Goal: Navigation & Orientation: Find specific page/section

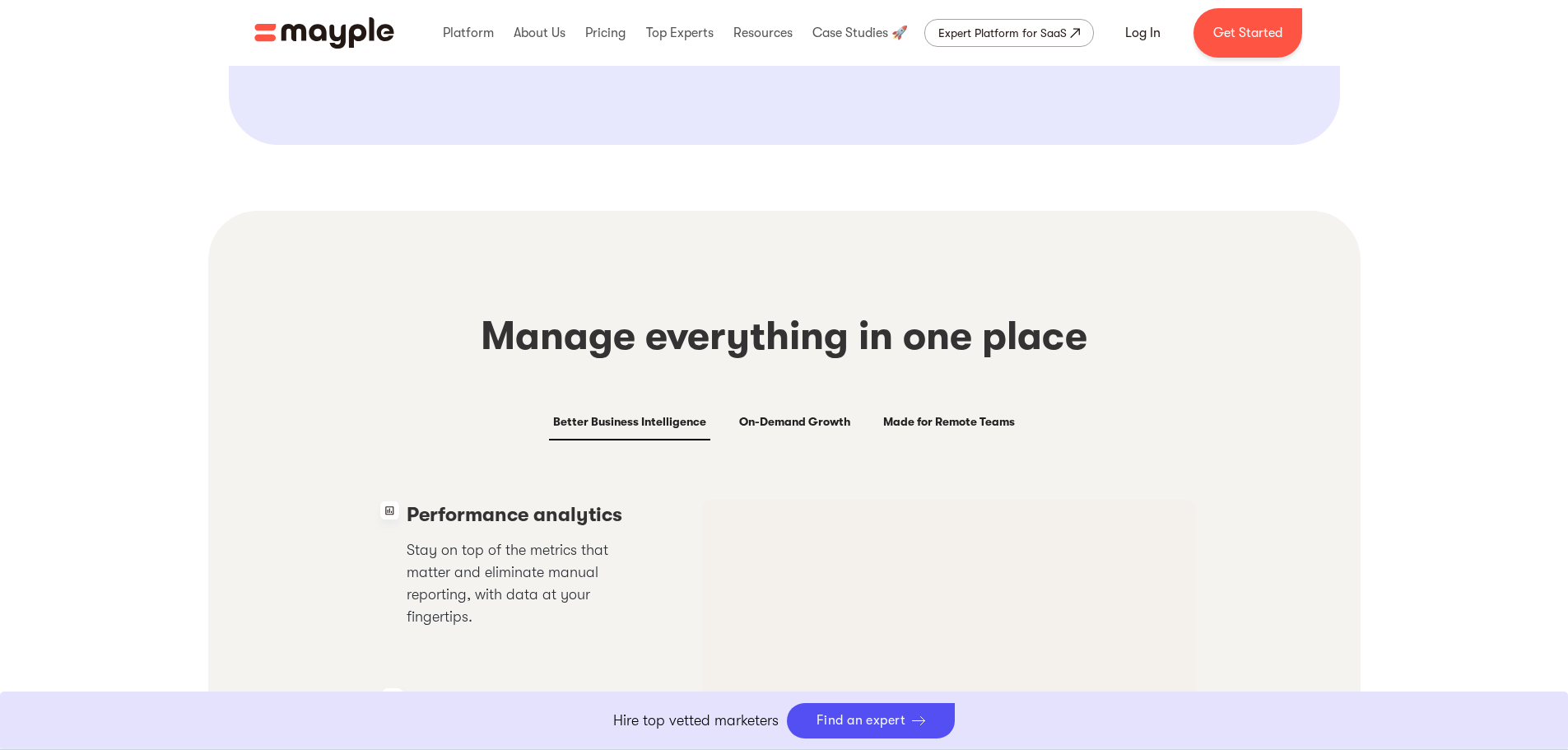
scroll to position [3071, 0]
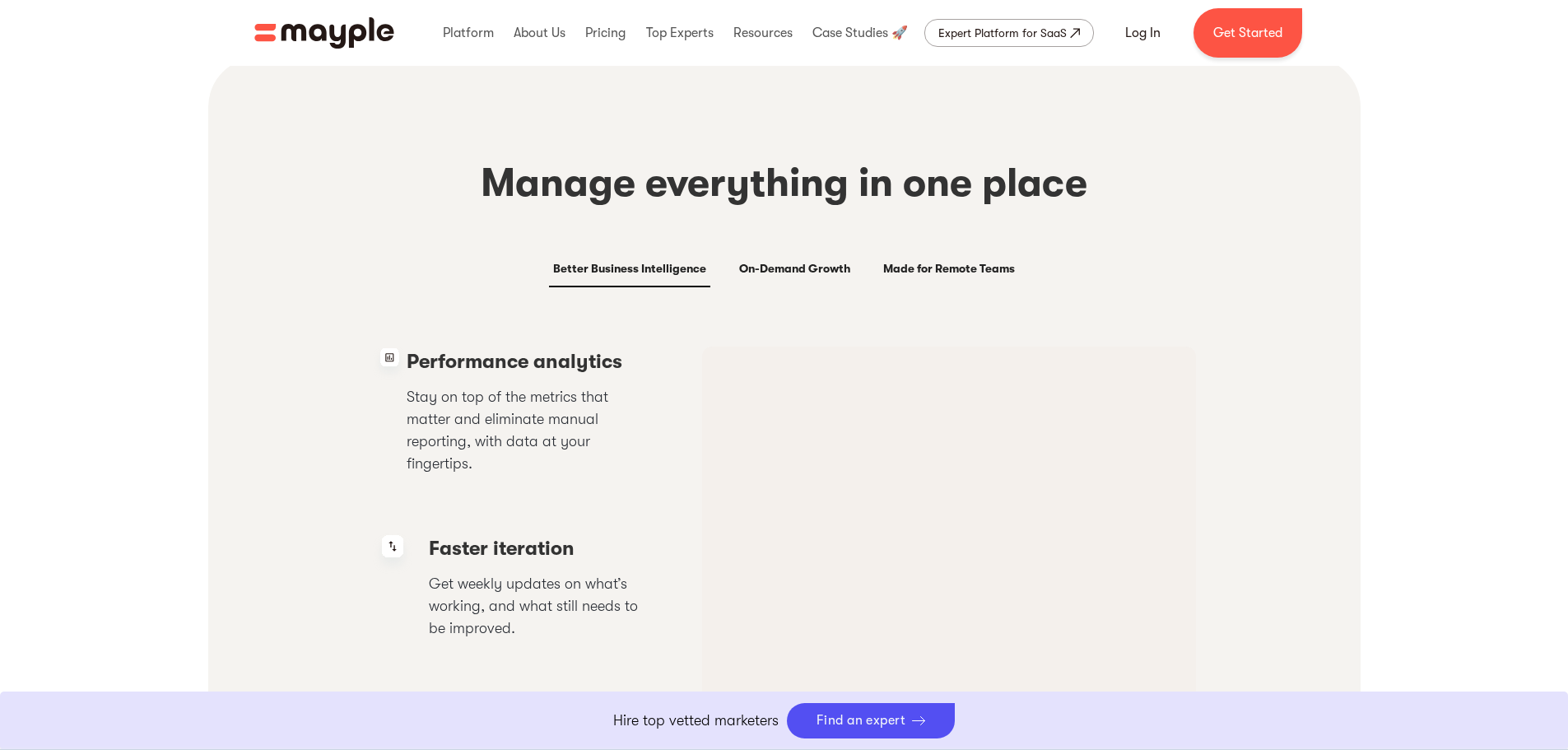
click at [772, 255] on link "On-Demand Growth" at bounding box center [794, 269] width 119 height 37
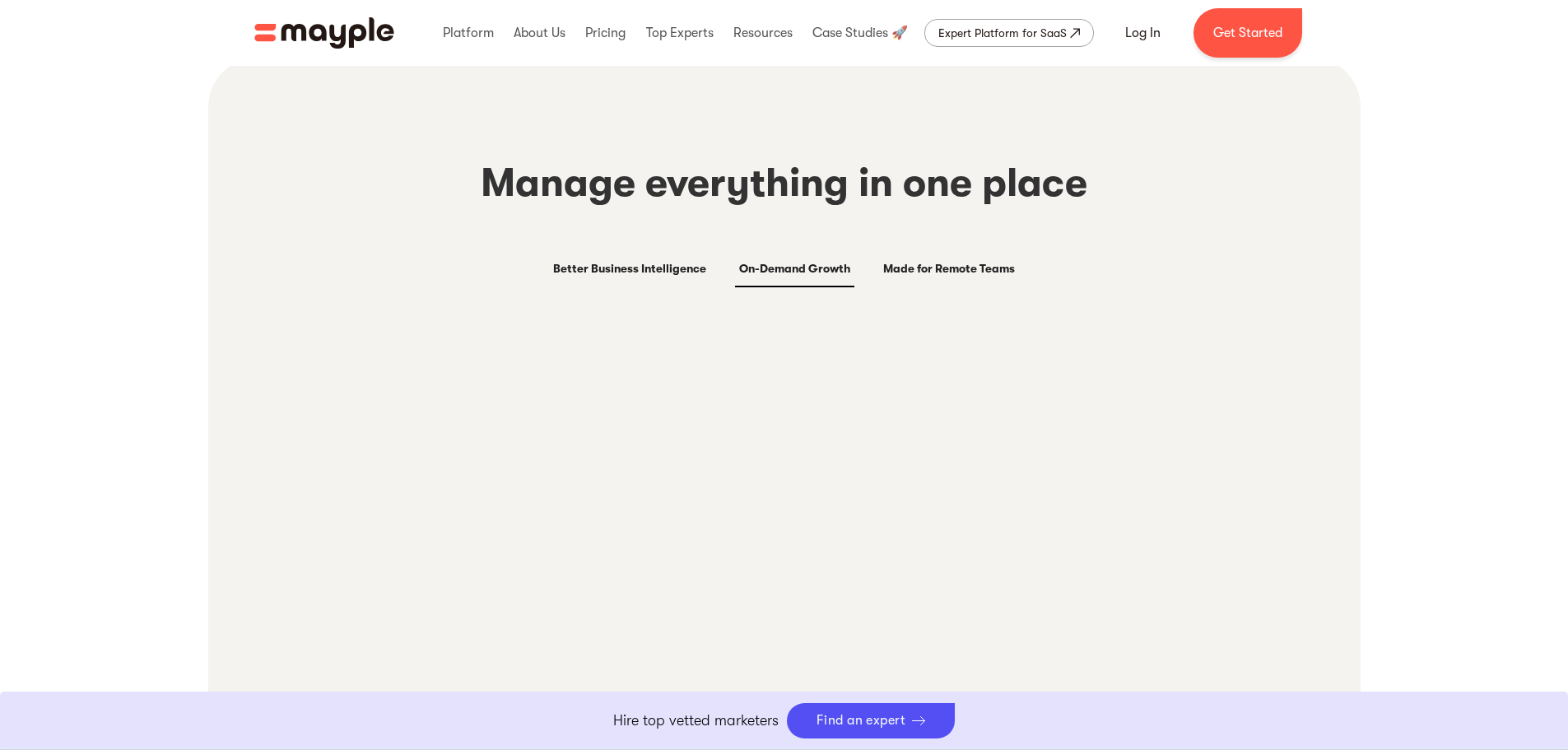
click at [944, 267] on div "Made for Remote Teams" at bounding box center [949, 268] width 132 height 20
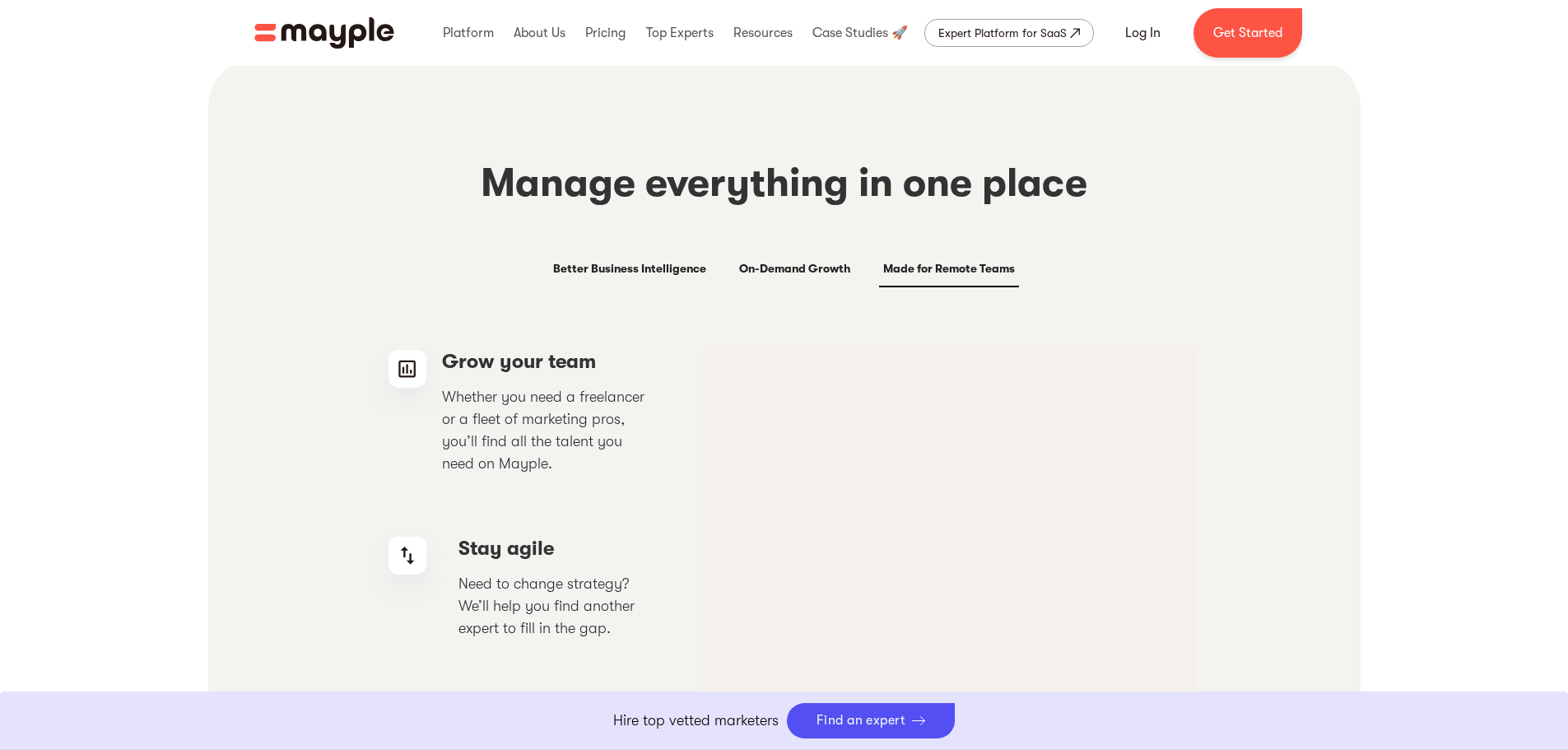
click at [775, 271] on div "On-Demand Growth" at bounding box center [794, 268] width 111 height 20
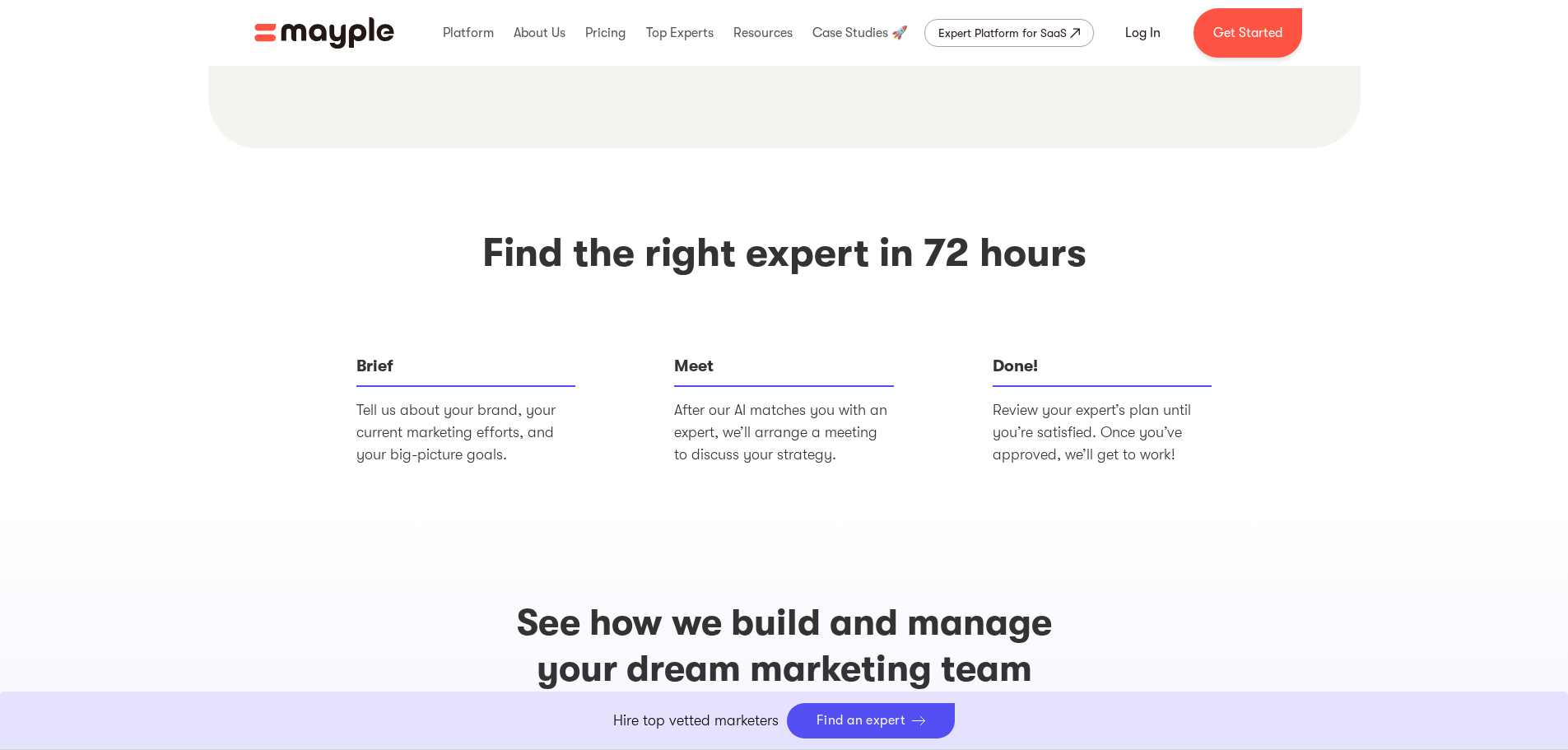
scroll to position [3393, 0]
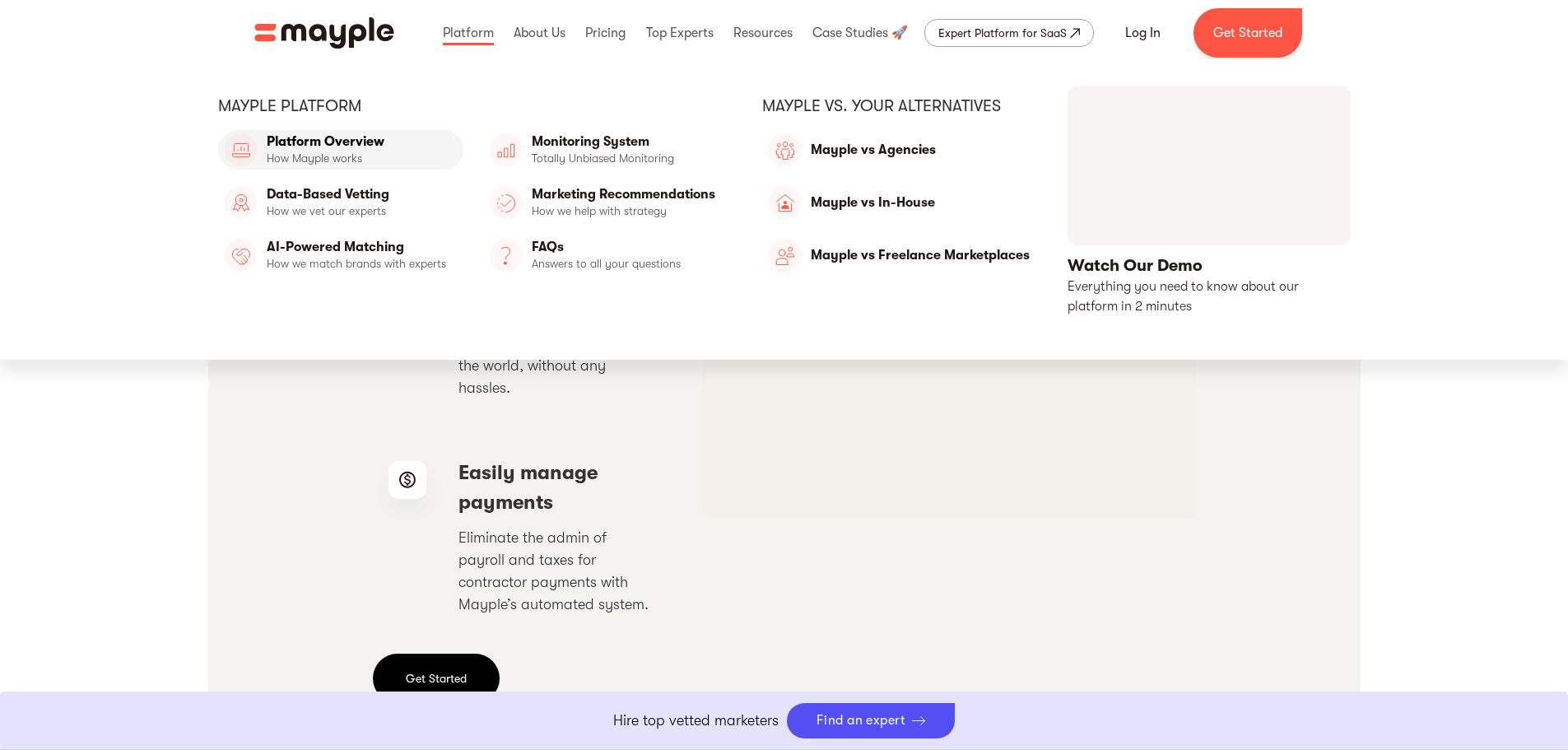
click at [354, 148] on link "Platform Overview" at bounding box center [341, 149] width 245 height 39
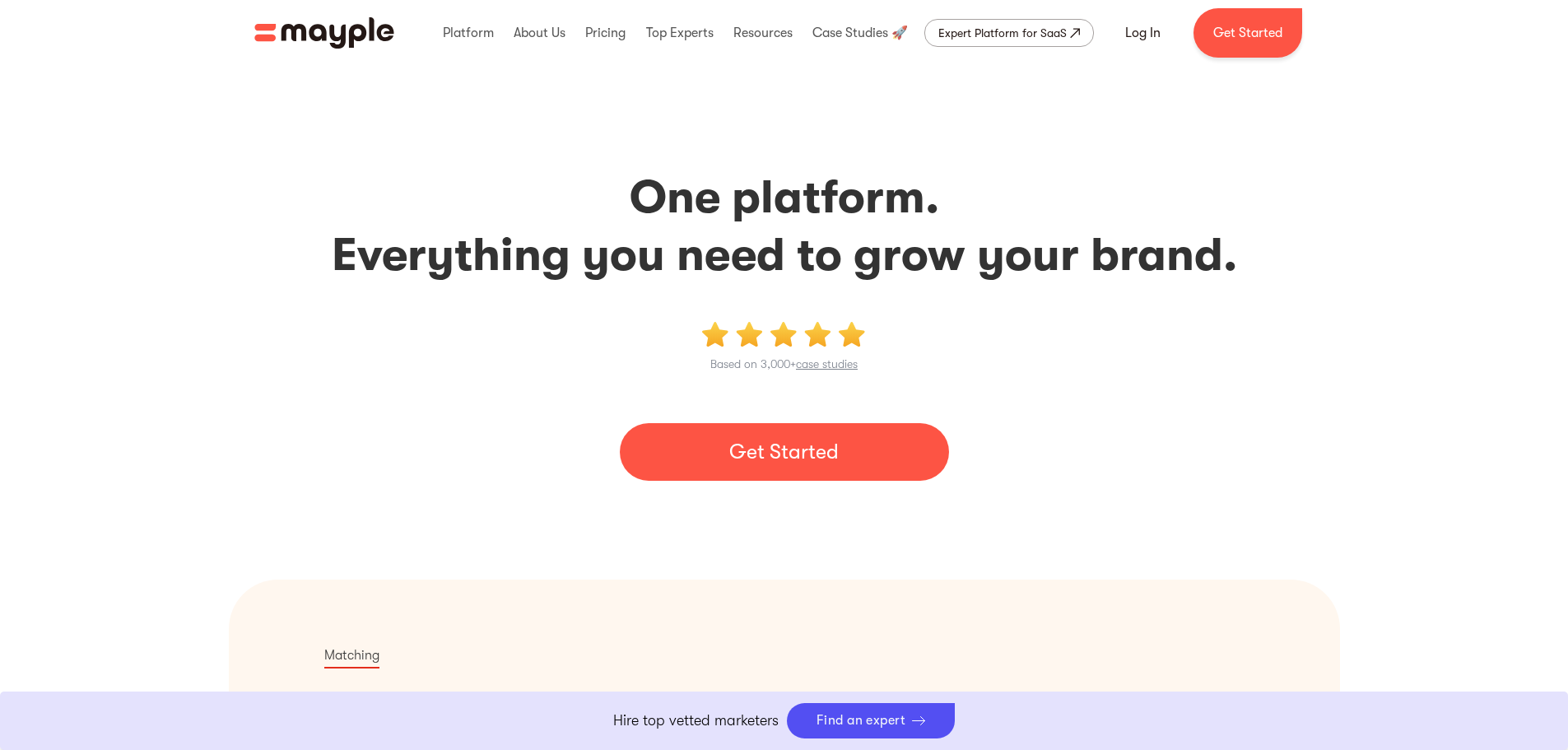
scroll to position [1152, 0]
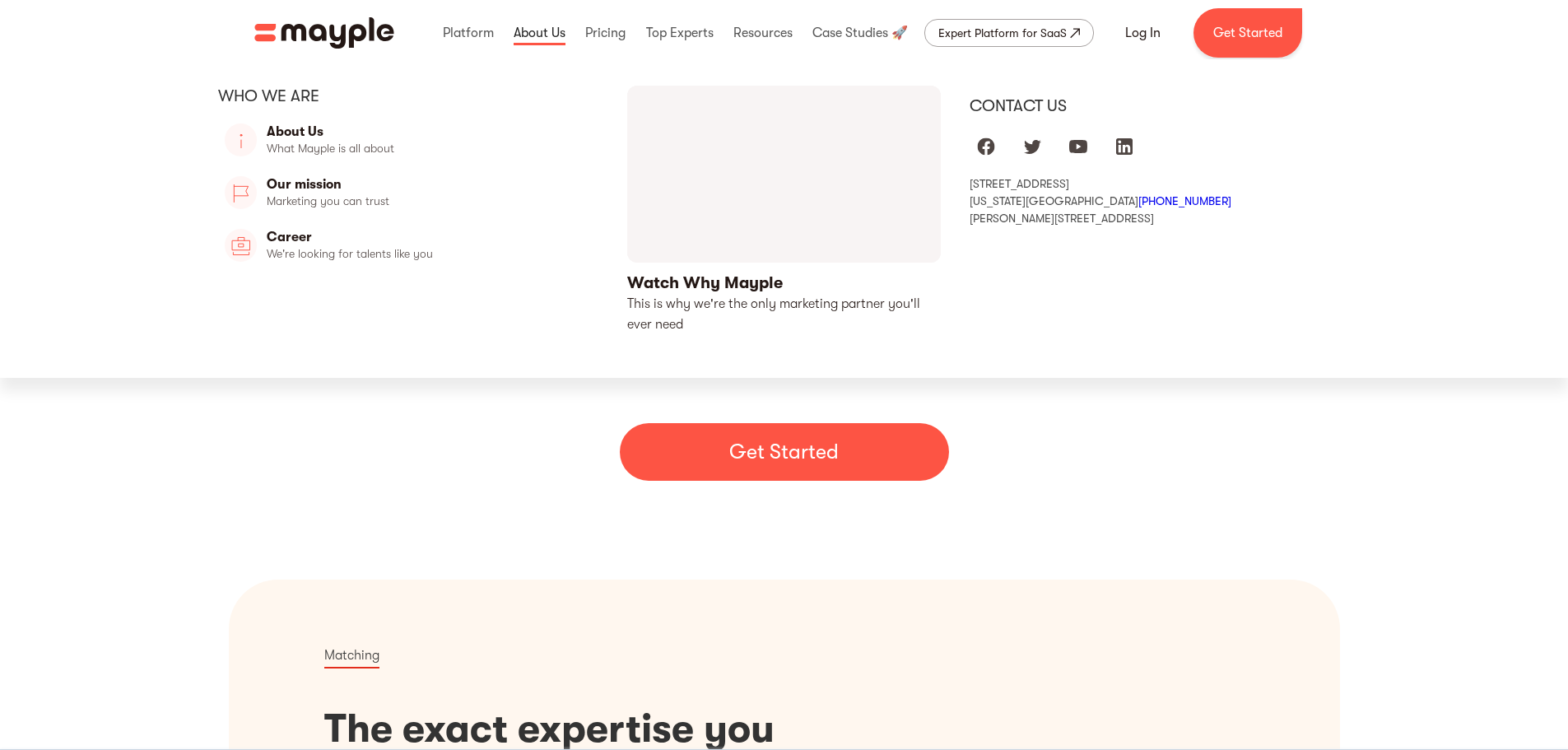
click at [551, 28] on link at bounding box center [539, 33] width 60 height 53
